Goal: Use online tool/utility: Utilize a website feature to perform a specific function

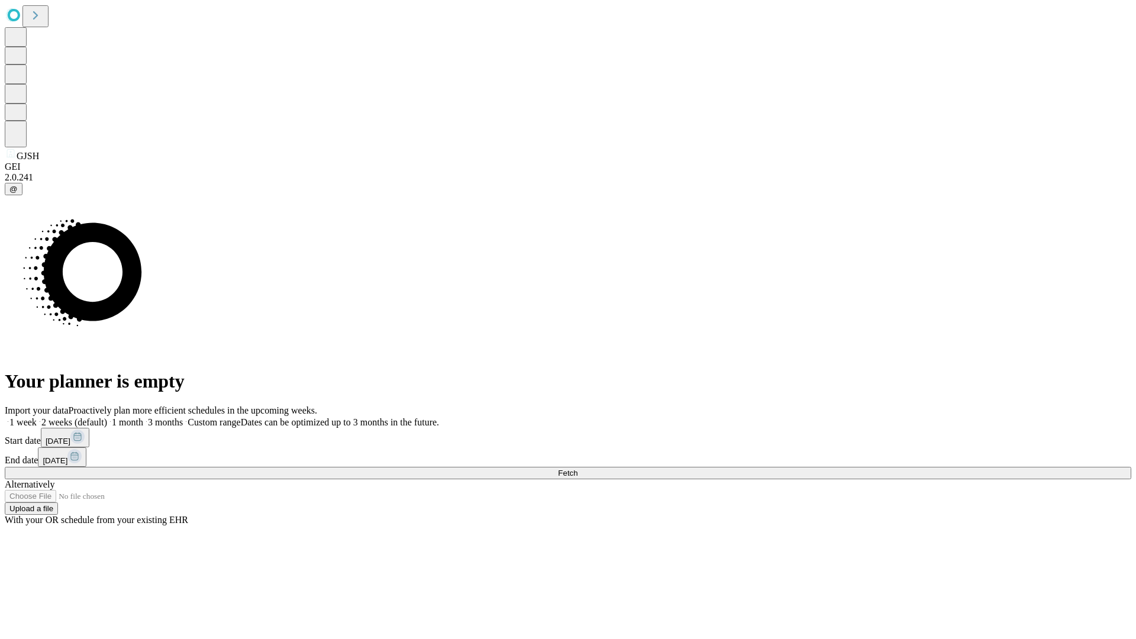
click at [577, 468] on span "Fetch" at bounding box center [568, 472] width 20 height 9
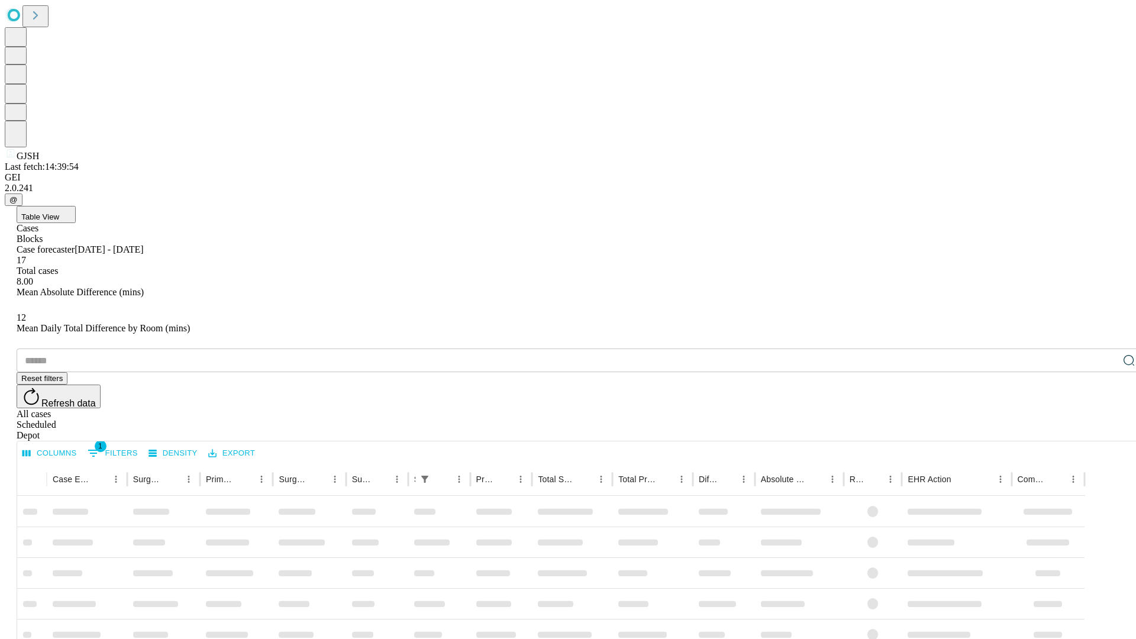
click at [59, 212] on span "Table View" at bounding box center [40, 216] width 38 height 9
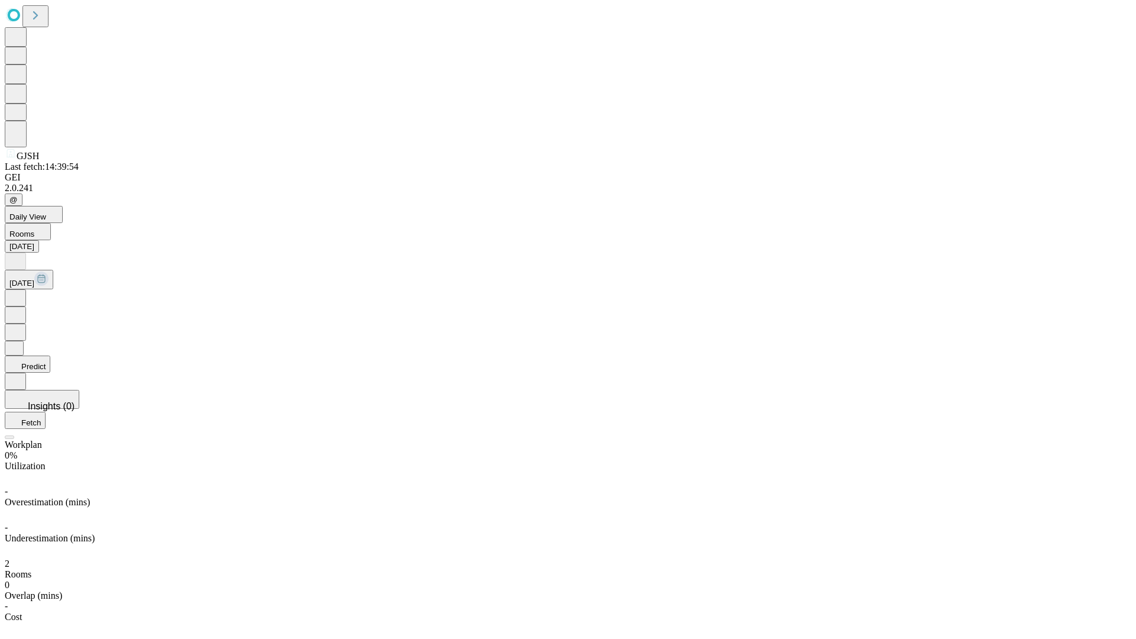
click at [50, 355] on button "Predict" at bounding box center [28, 363] width 46 height 17
